Goal: Task Accomplishment & Management: Manage account settings

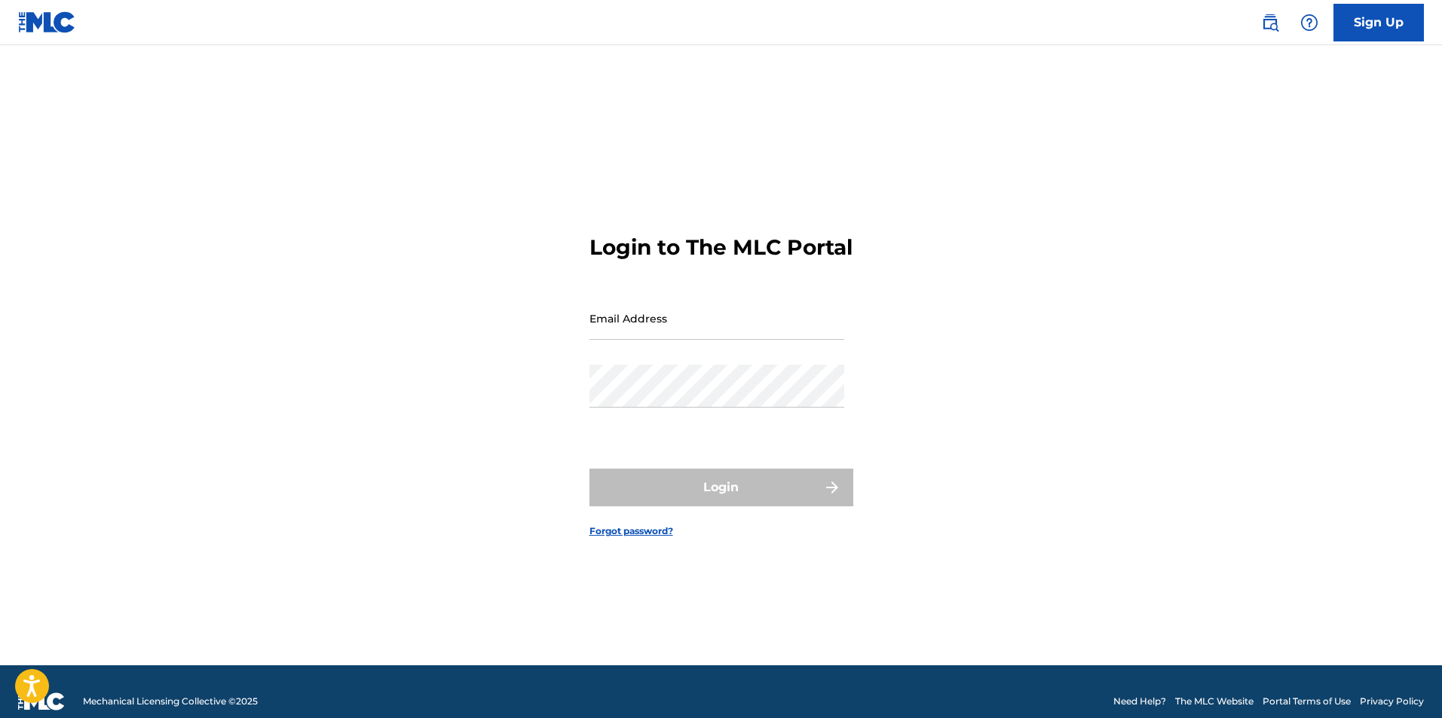
click at [678, 339] on input "Email Address" at bounding box center [717, 318] width 255 height 43
type input "[EMAIL_ADDRESS][DOMAIN_NAME]"
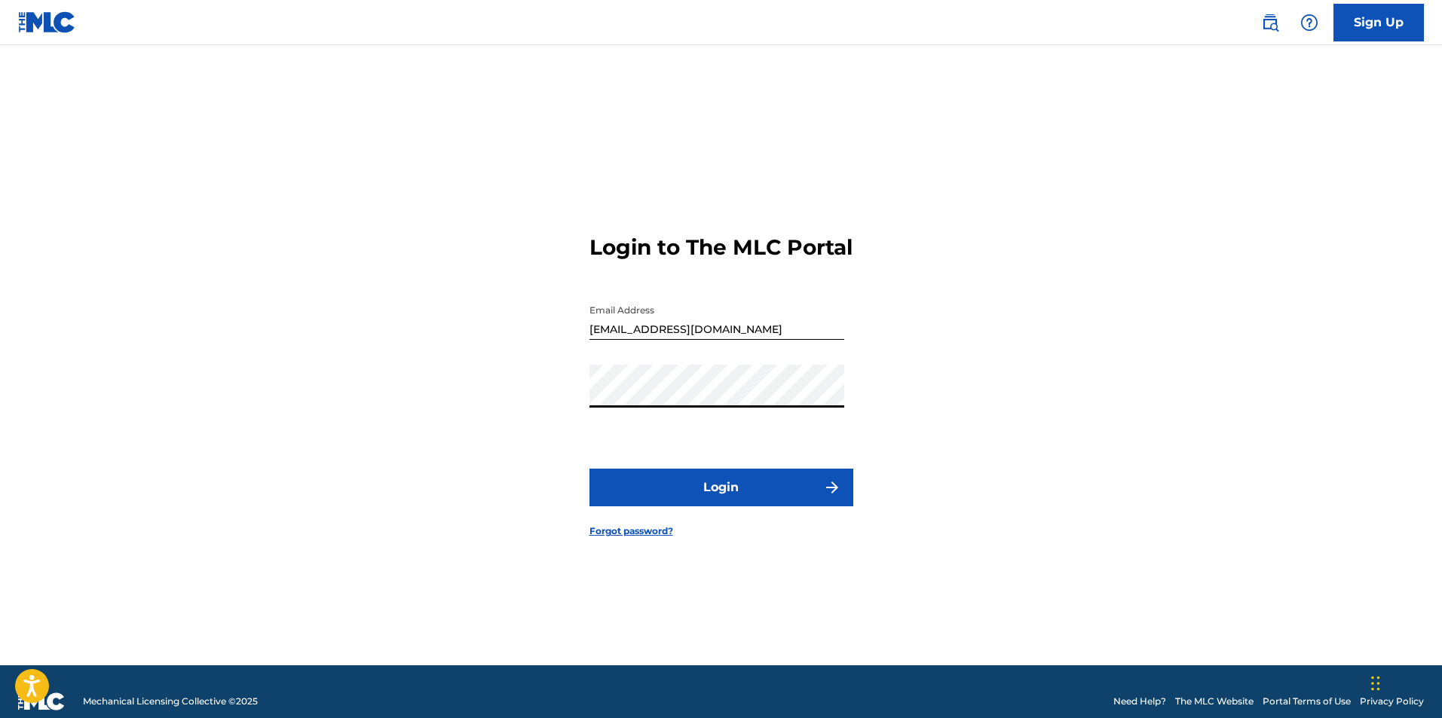
click at [737, 499] on button "Login" at bounding box center [722, 488] width 264 height 38
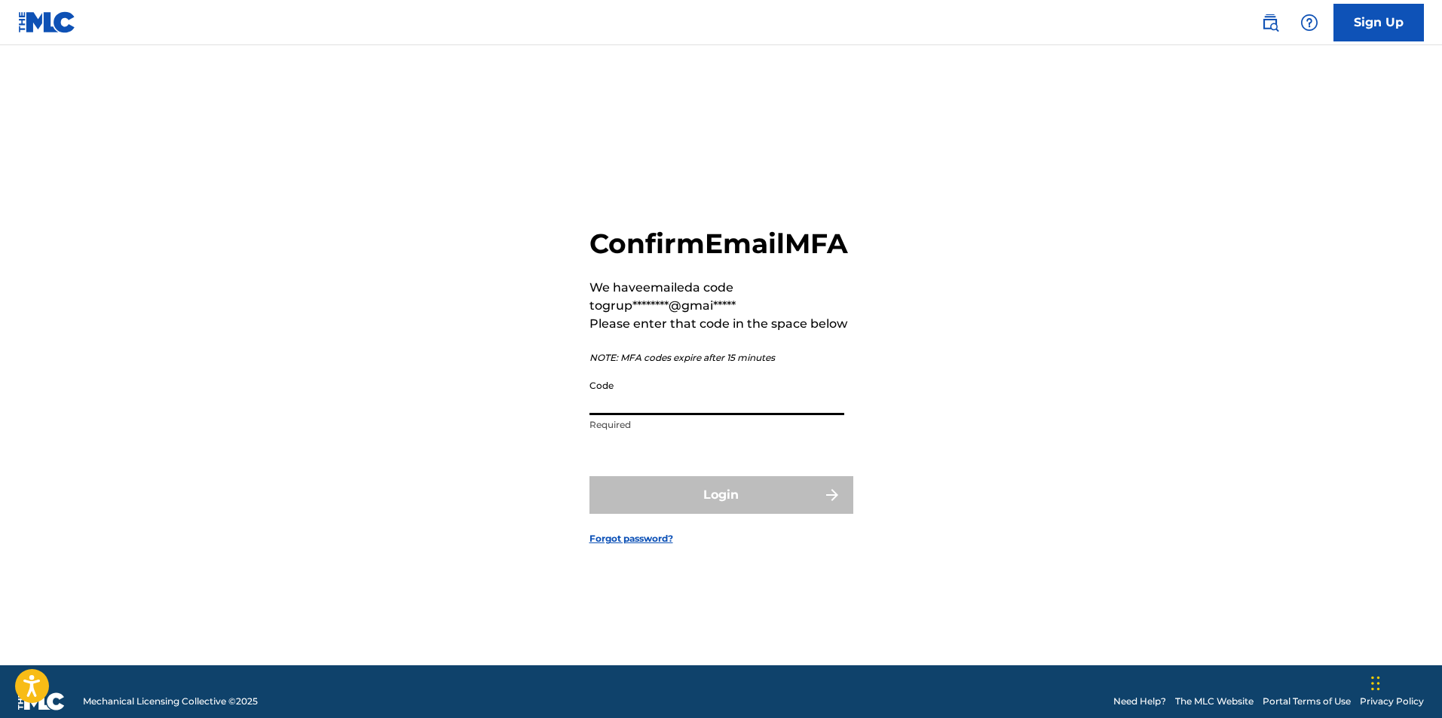
paste input "620763"
click at [648, 415] on input "620763" at bounding box center [717, 393] width 255 height 43
type input "620763"
click at [725, 514] on div "Login" at bounding box center [722, 495] width 264 height 38
click at [646, 415] on input "620763" at bounding box center [717, 393] width 255 height 43
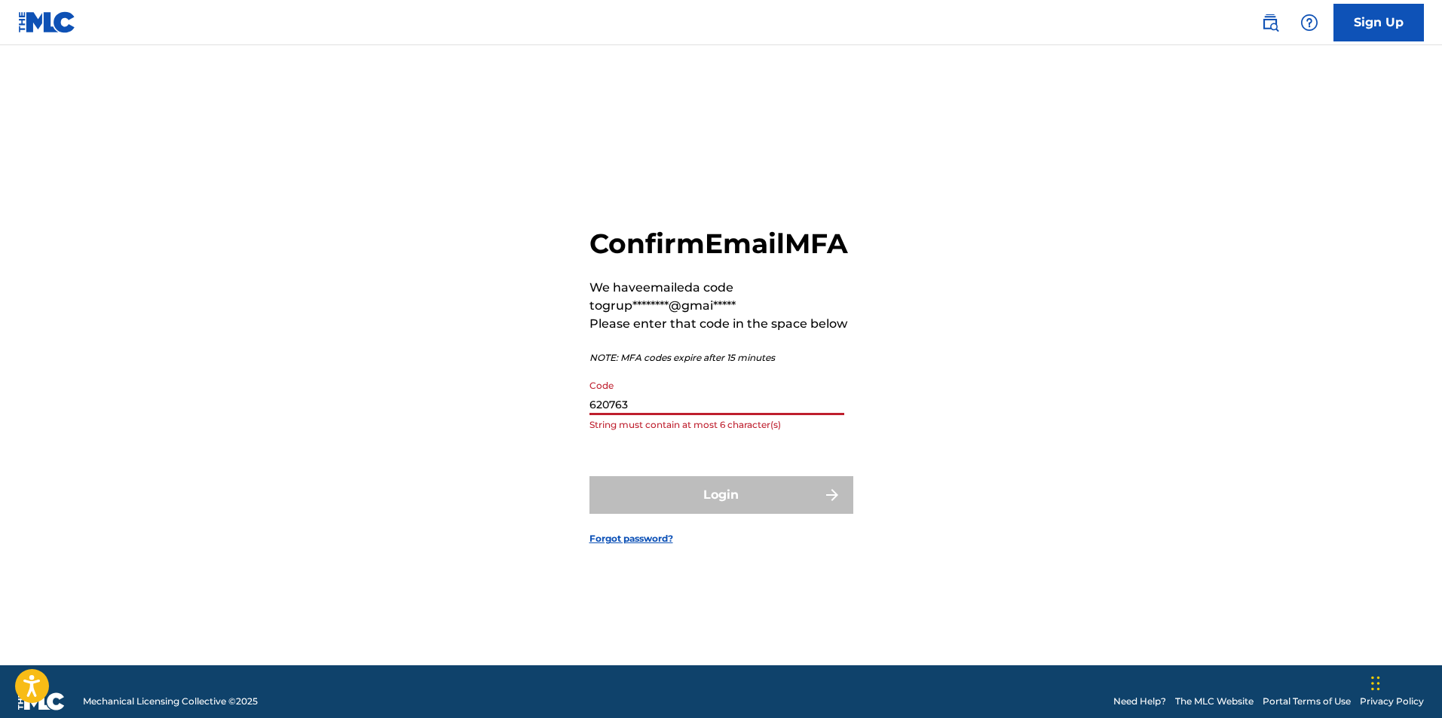
click at [663, 414] on input "620763" at bounding box center [717, 393] width 255 height 43
click at [737, 507] on div "Login" at bounding box center [722, 495] width 264 height 38
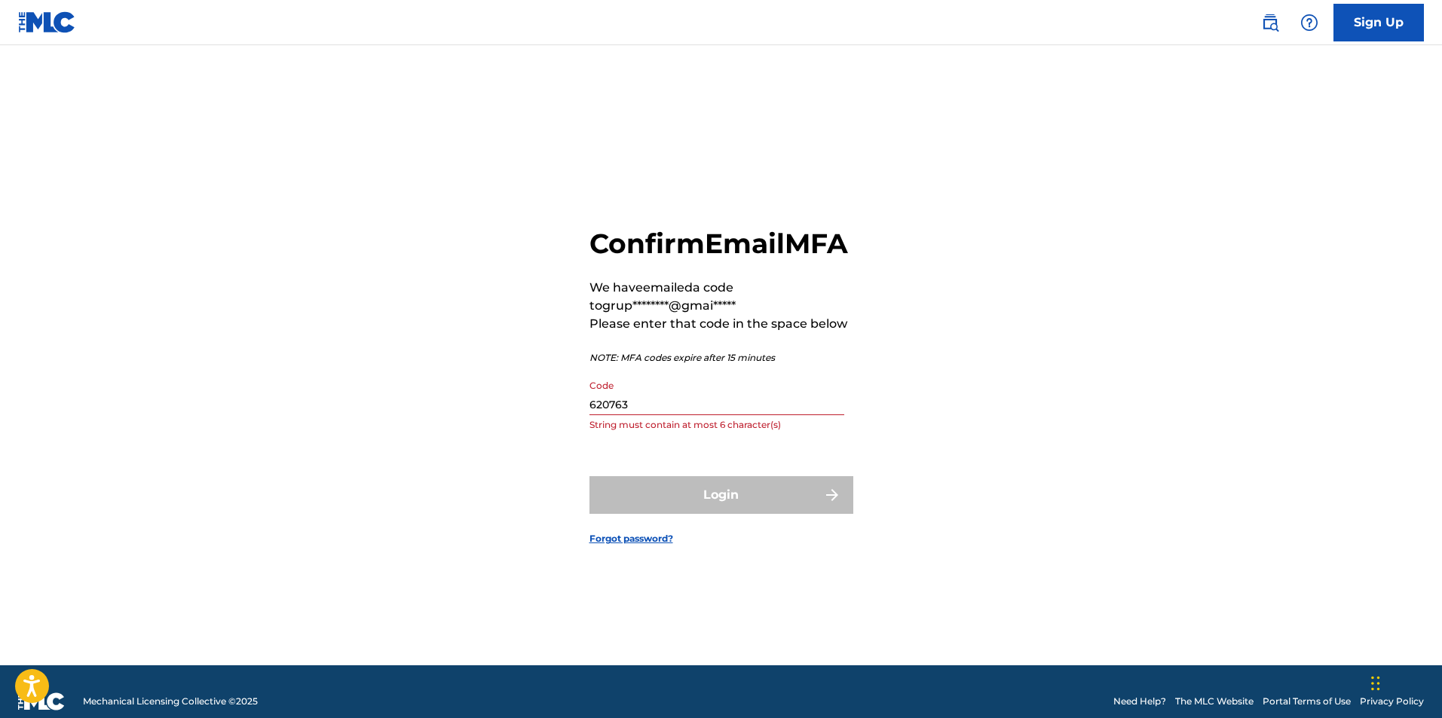
click at [737, 507] on div "Login" at bounding box center [722, 495] width 264 height 38
click at [868, 371] on div "Confirm Email MFA We have emailed a code to grup********@gmai***** Please enter…" at bounding box center [721, 374] width 1055 height 583
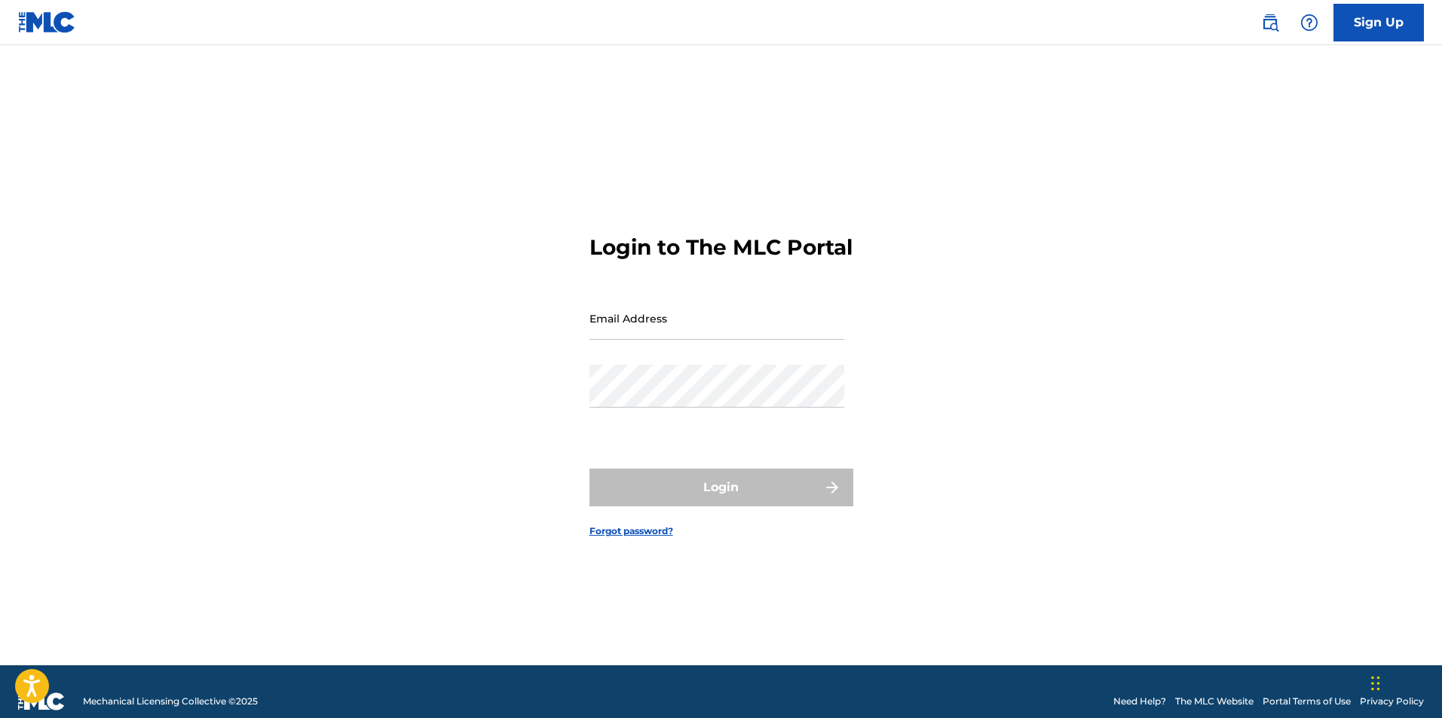
click at [667, 365] on div "Email Address" at bounding box center [717, 331] width 255 height 68
click at [674, 331] on input "Email Address" at bounding box center [717, 318] width 255 height 43
type input "[EMAIL_ADDRESS][DOMAIN_NAME]"
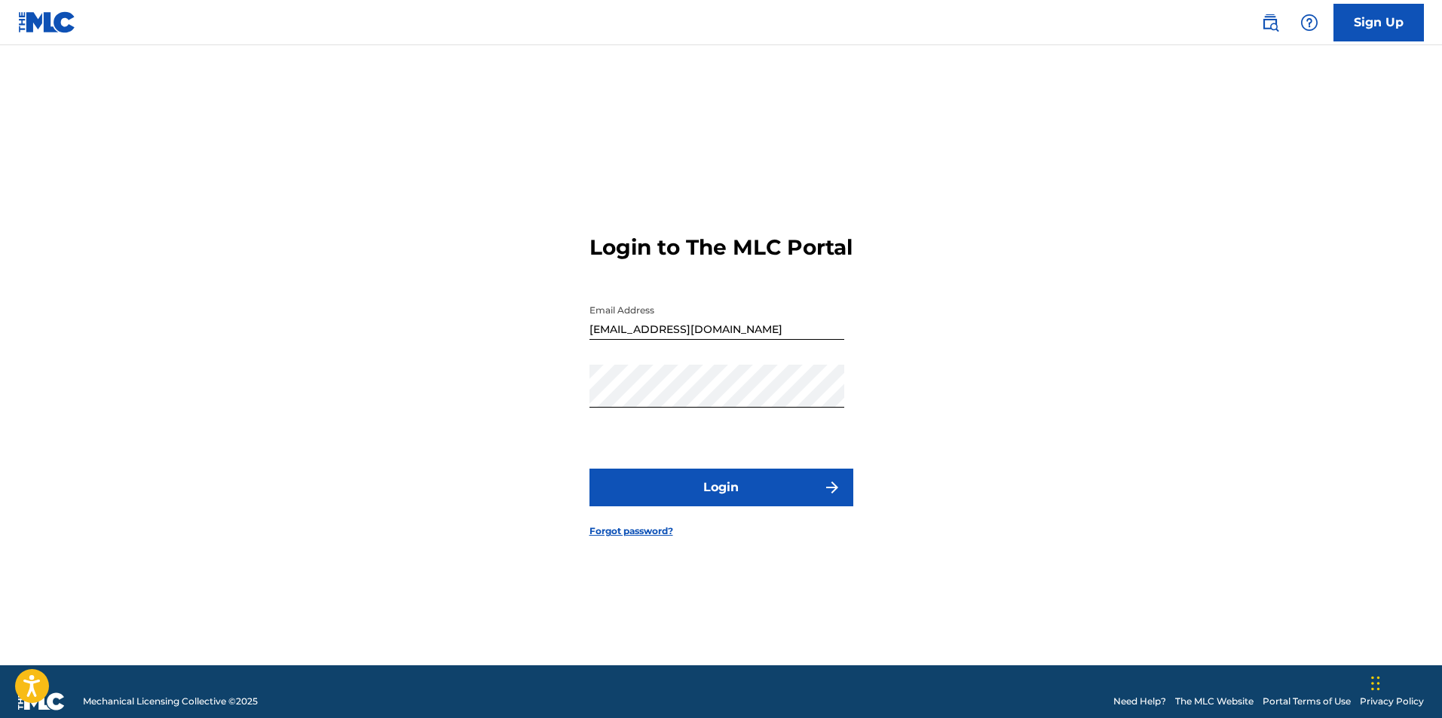
click at [792, 493] on button "Login" at bounding box center [722, 488] width 264 height 38
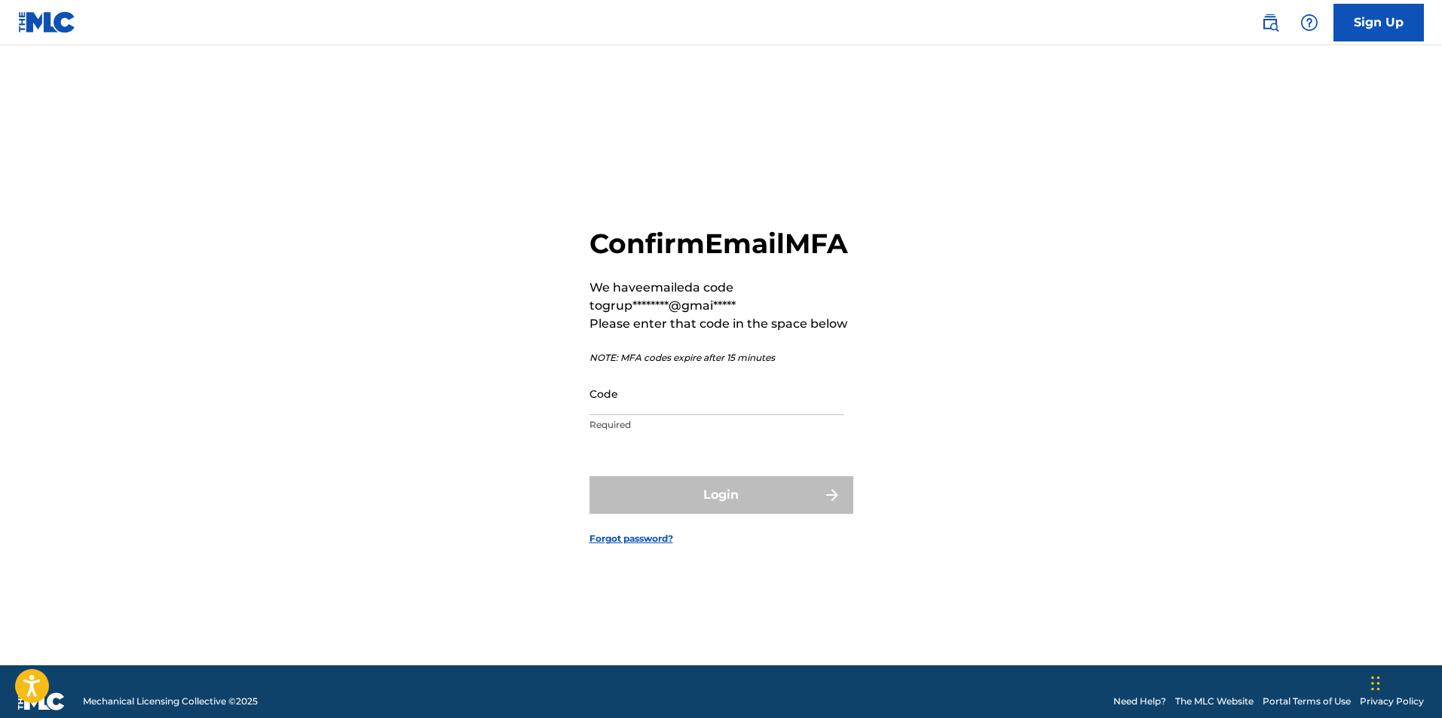
click at [653, 412] on input "Code" at bounding box center [717, 393] width 255 height 43
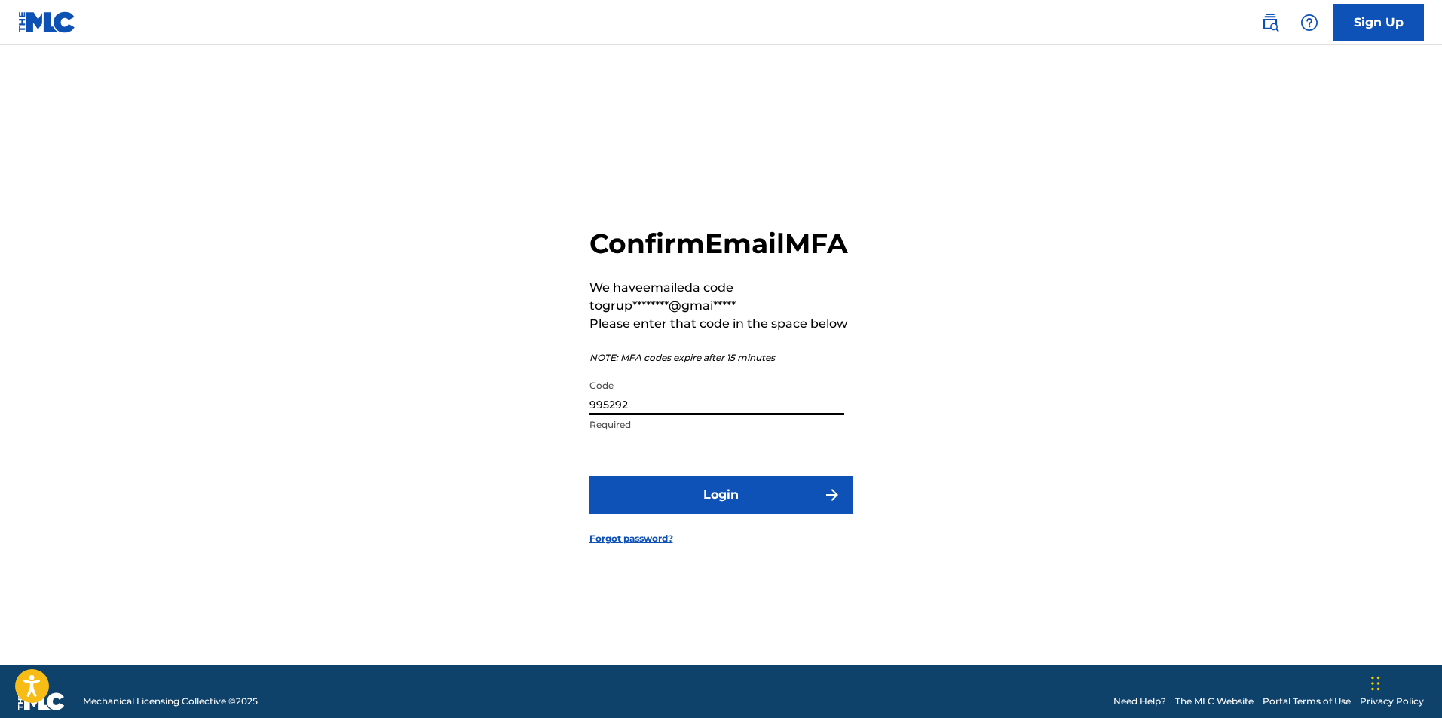
type input "995292"
click at [756, 504] on button "Login" at bounding box center [722, 495] width 264 height 38
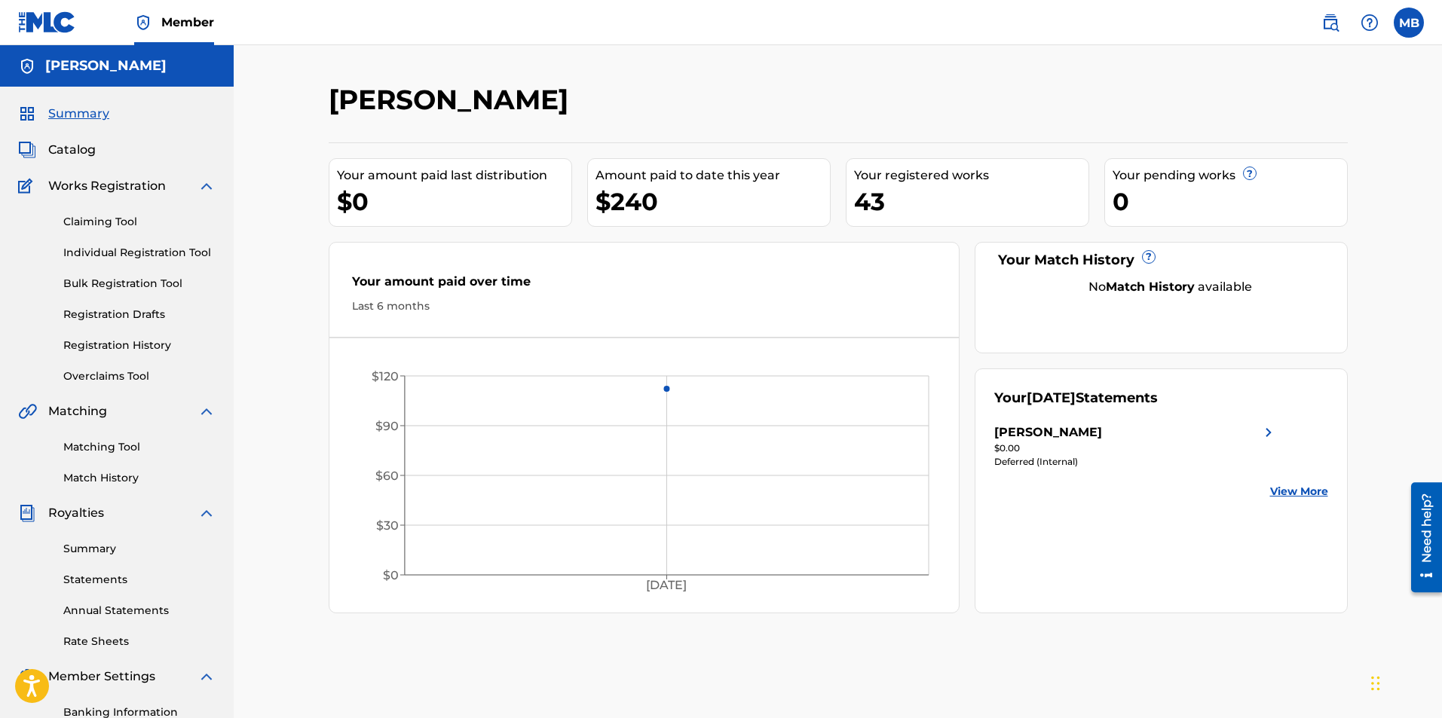
click at [104, 546] on link "Summary" at bounding box center [139, 549] width 152 height 16
